Goal: Task Accomplishment & Management: Manage account settings

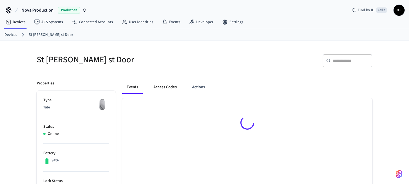
click at [176, 89] on button "Access Codes" at bounding box center [165, 87] width 32 height 13
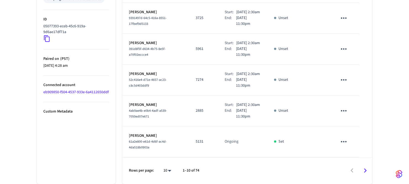
scroll to position [323, 0]
click at [368, 166] on button "Go to next page" at bounding box center [365, 170] width 13 height 13
click at [364, 162] on div "Rows per page: 10 ** 11–20 of 74" at bounding box center [247, 170] width 250 height 27
click at [368, 172] on icon "Go to next page" at bounding box center [365, 170] width 9 height 9
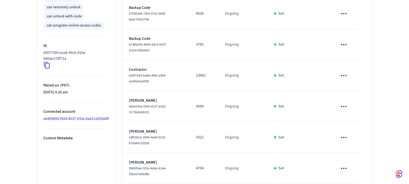
scroll to position [277, 0]
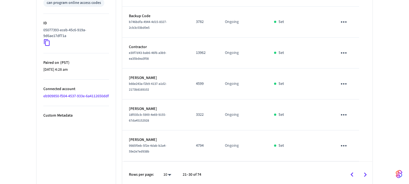
click at [362, 172] on icon "Go to next page" at bounding box center [365, 174] width 9 height 9
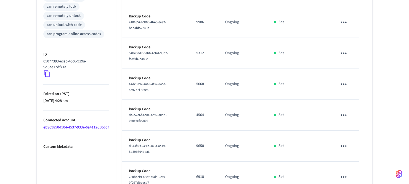
scroll to position [280, 0]
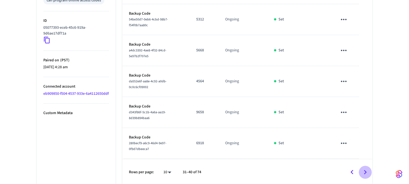
click at [366, 166] on button "Go to next page" at bounding box center [365, 172] width 13 height 13
click at [362, 169] on icon "Go to next page" at bounding box center [365, 172] width 9 height 9
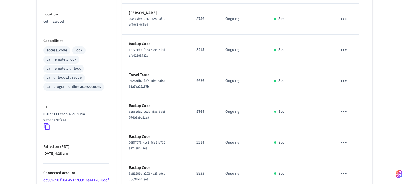
scroll to position [277, 0]
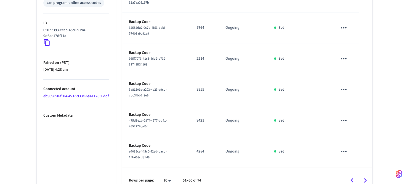
click at [364, 167] on div "Rows per page: 10 ** 51–60 of 74" at bounding box center [247, 180] width 250 height 27
click at [366, 176] on icon "Go to next page" at bounding box center [365, 180] width 9 height 9
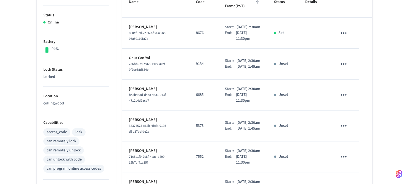
scroll to position [0, 0]
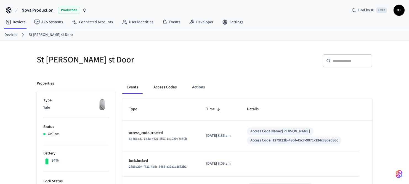
click at [171, 86] on button "Access Codes" at bounding box center [165, 87] width 32 height 13
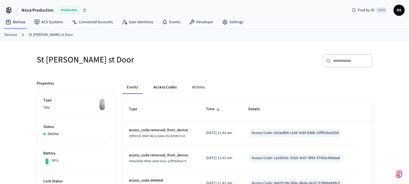
click at [171, 86] on button "Access Codes" at bounding box center [165, 87] width 32 height 13
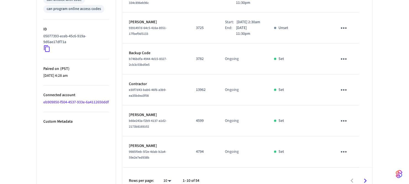
scroll to position [306, 0]
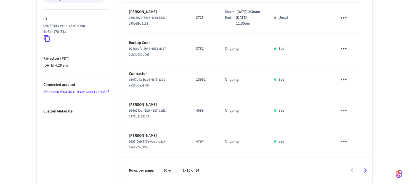
click at [367, 177] on div "Rows per page: 10 ** 1–10 of 54" at bounding box center [247, 170] width 250 height 27
click at [365, 172] on icon "Go to next page" at bounding box center [365, 170] width 3 height 4
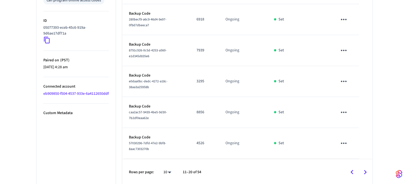
click at [365, 172] on icon "Go to next page" at bounding box center [365, 172] width 3 height 4
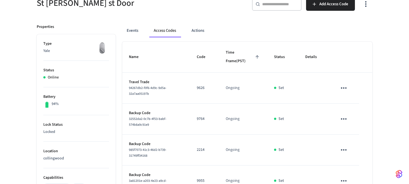
scroll to position [0, 0]
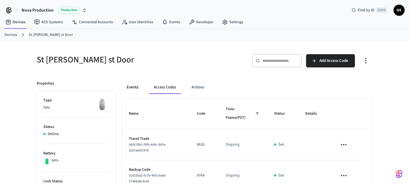
click at [139, 88] on button "Events" at bounding box center [132, 87] width 20 height 13
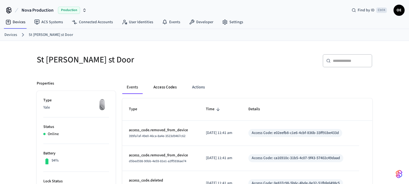
click at [156, 91] on button "Access Codes" at bounding box center [165, 87] width 32 height 13
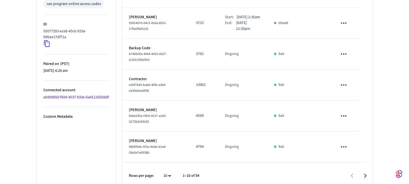
scroll to position [306, 0]
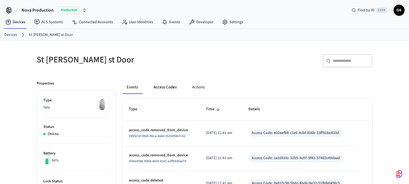
click at [172, 86] on button "Access Codes" at bounding box center [165, 87] width 32 height 13
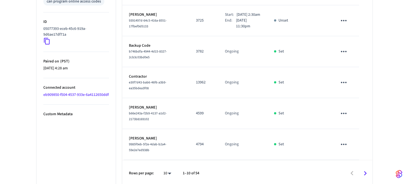
scroll to position [306, 0]
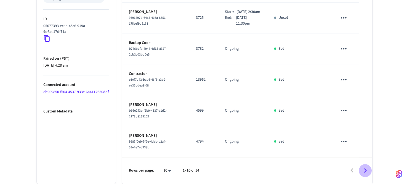
click at [361, 169] on icon "Go to next page" at bounding box center [365, 170] width 9 height 9
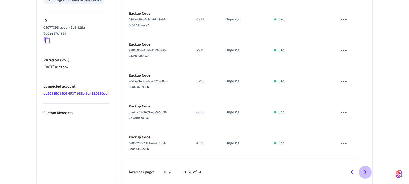
click at [363, 172] on icon "Go to next page" at bounding box center [365, 172] width 9 height 9
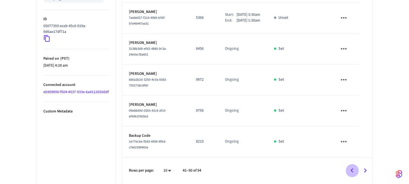
click at [357, 173] on button "Go to previous page" at bounding box center [352, 170] width 13 height 13
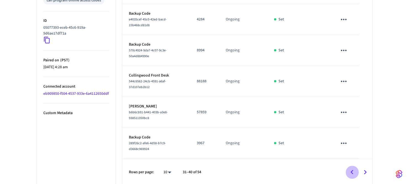
click at [357, 173] on button "Go to previous page" at bounding box center [352, 172] width 13 height 13
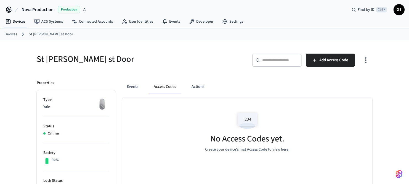
scroll to position [0, 0]
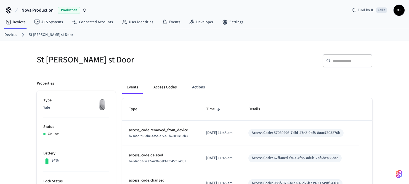
click at [152, 81] on button "Access Codes" at bounding box center [165, 87] width 32 height 13
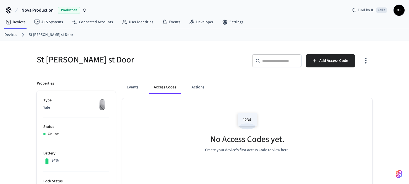
click at [157, 83] on button "Access Codes" at bounding box center [164, 87] width 31 height 13
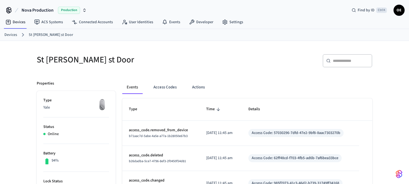
drag, startPoint x: 171, startPoint y: 92, endPoint x: 161, endPoint y: 85, distance: 12.5
click at [167, 89] on button "Access Codes" at bounding box center [165, 87] width 32 height 13
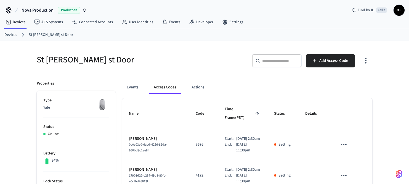
click at [161, 85] on button "Access Codes" at bounding box center [164, 87] width 31 height 13
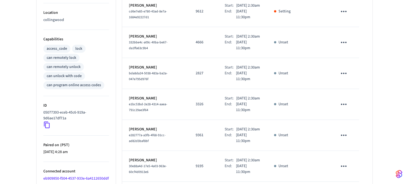
scroll to position [329, 0]
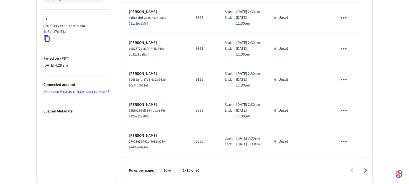
click at [365, 176] on button "Go to next page" at bounding box center [365, 170] width 13 height 13
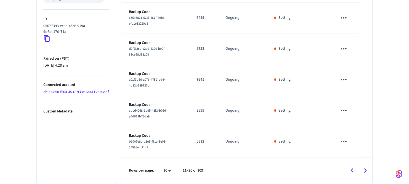
scroll to position [280, 0]
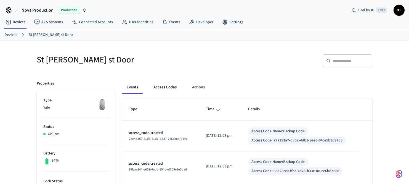
click at [156, 84] on button "Access Codes" at bounding box center [165, 87] width 32 height 13
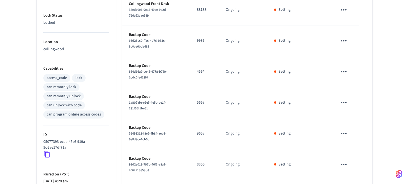
scroll to position [276, 0]
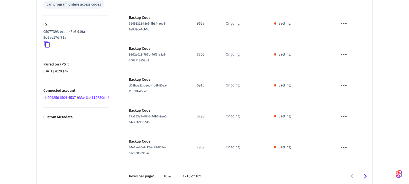
click at [362, 172] on icon "Go to next page" at bounding box center [365, 176] width 9 height 9
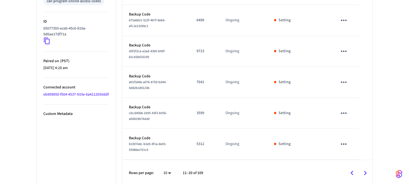
scroll to position [280, 0]
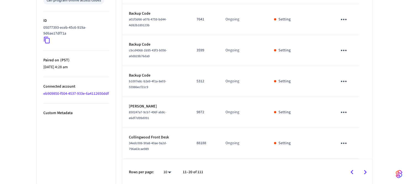
click at [365, 175] on button "Go to next page" at bounding box center [365, 172] width 13 height 13
click at [367, 168] on icon "Go to next page" at bounding box center [365, 172] width 9 height 9
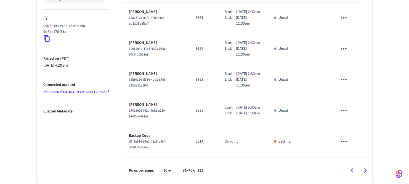
scroll to position [324, 0]
click at [363, 175] on icon "Go to next page" at bounding box center [365, 170] width 9 height 9
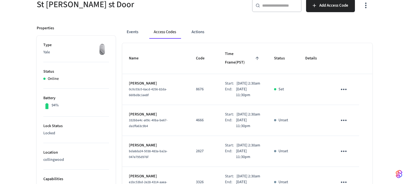
scroll to position [0, 0]
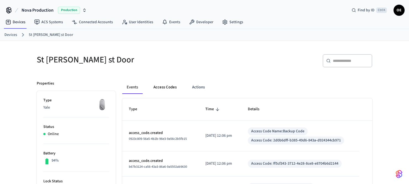
click at [169, 92] on div "Events Access Codes Actions" at bounding box center [247, 90] width 250 height 18
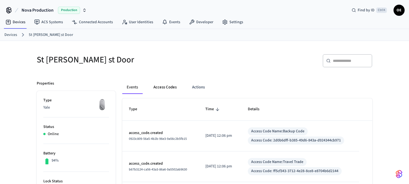
click at [165, 89] on button "Access Codes" at bounding box center [165, 87] width 32 height 13
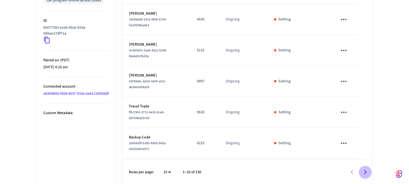
click at [364, 173] on icon "Go to next page" at bounding box center [365, 172] width 9 height 9
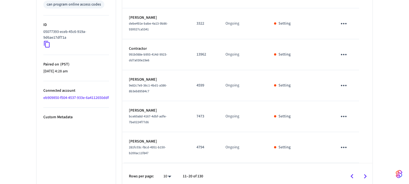
click at [364, 173] on icon "Go to next page" at bounding box center [365, 176] width 9 height 9
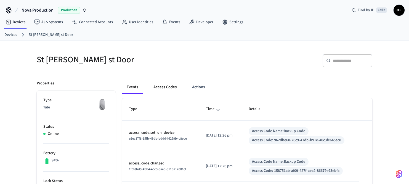
click at [158, 86] on button "Access Codes" at bounding box center [165, 87] width 32 height 13
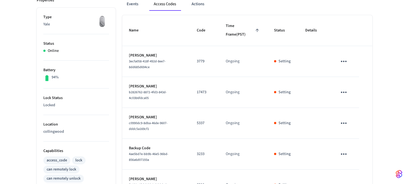
scroll to position [55, 0]
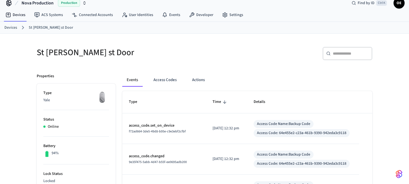
scroll to position [7, 0]
click at [150, 79] on button "Access Codes" at bounding box center [165, 79] width 32 height 13
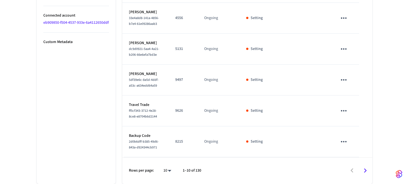
scroll to position [381, 0]
click at [364, 170] on icon "Go to next page" at bounding box center [365, 171] width 9 height 9
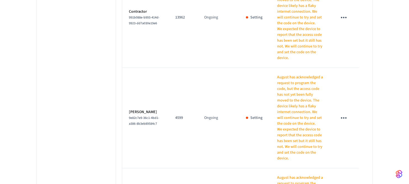
scroll to position [810, 0]
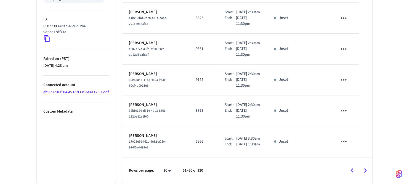
scroll to position [329, 0]
click at [369, 173] on icon "Go to next page" at bounding box center [365, 171] width 9 height 9
click at [365, 167] on icon "Go to next page" at bounding box center [365, 171] width 9 height 9
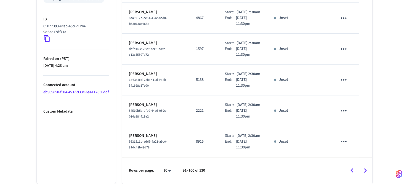
click at [366, 172] on icon "Go to next page" at bounding box center [365, 171] width 9 height 9
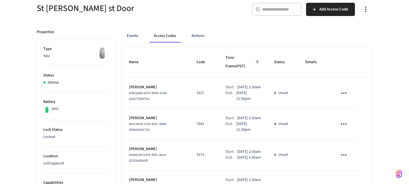
scroll to position [0, 0]
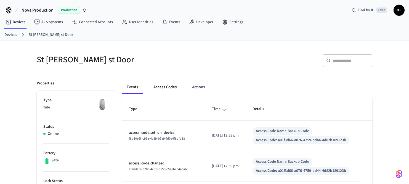
click at [164, 83] on button "Access Codes" at bounding box center [165, 87] width 32 height 13
click at [167, 81] on button "Access Codes" at bounding box center [165, 87] width 32 height 13
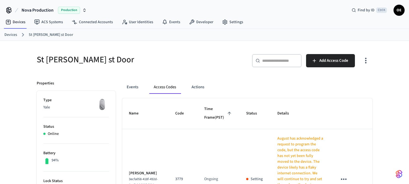
drag, startPoint x: 178, startPoint y: 90, endPoint x: 171, endPoint y: 86, distance: 8.3
click at [174, 88] on button "Access Codes" at bounding box center [164, 87] width 31 height 13
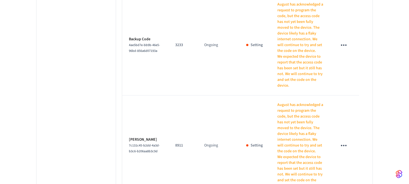
scroll to position [525, 0]
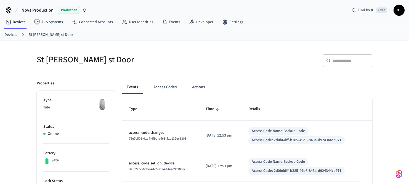
click at [160, 96] on div "Events Access Codes Actions" at bounding box center [247, 90] width 250 height 18
click at [161, 88] on button "Access Codes" at bounding box center [165, 87] width 32 height 13
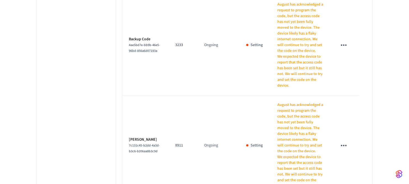
scroll to position [399, 0]
